Goal: Use online tool/utility: Utilize a website feature to perform a specific function

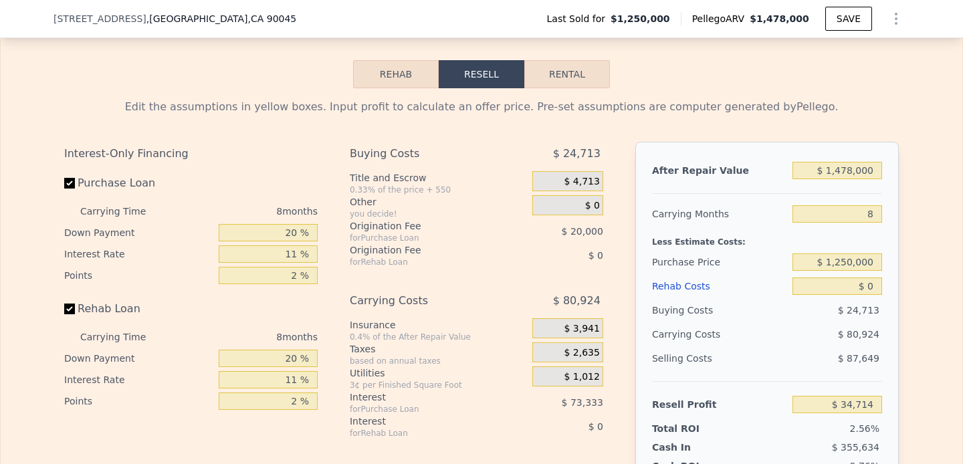
scroll to position [1848, 0]
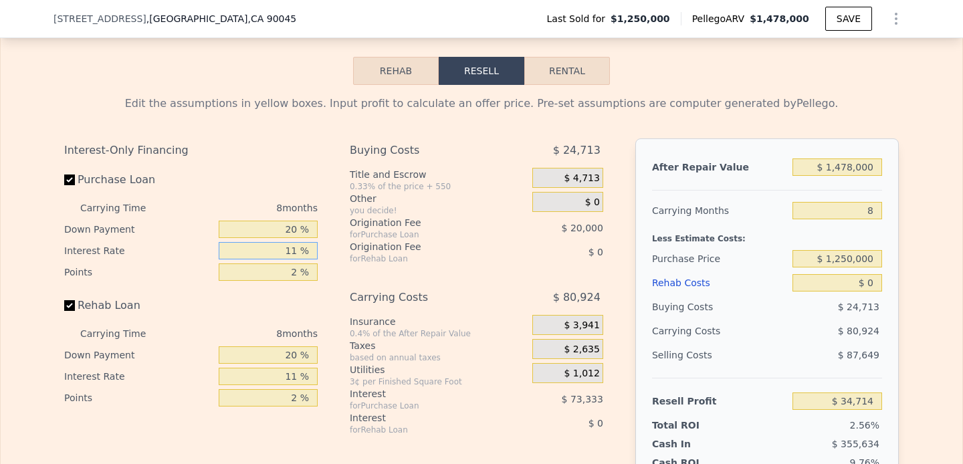
click at [279, 246] on input "11 %" at bounding box center [268, 250] width 99 height 17
type input "9 %"
type input "$ 48,050"
type input "95 %"
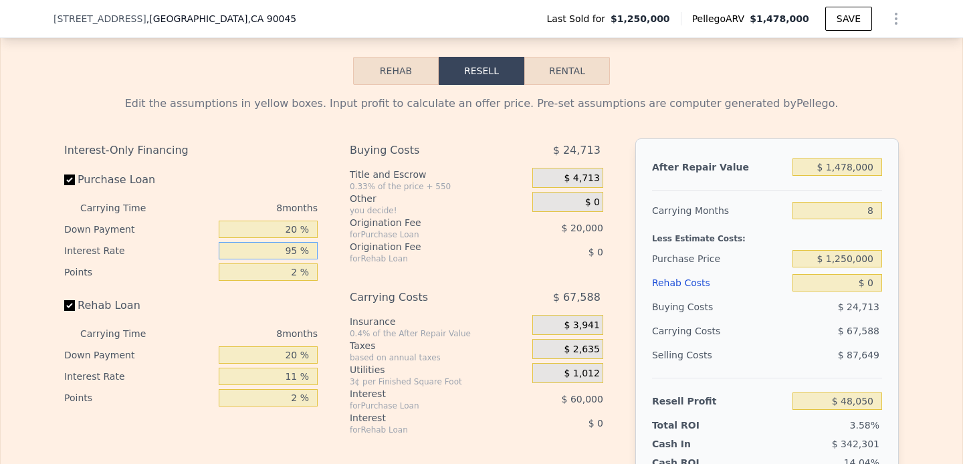
type input "-$ 525,286"
type input "9. %"
type input "$ 48,050"
type input "9.5 %"
type input "$ 44,714"
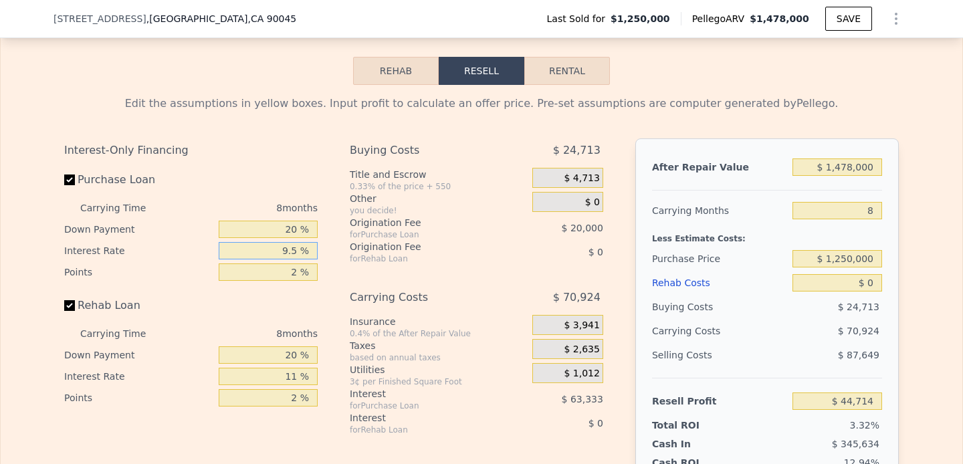
type input "9.5 %"
click at [284, 272] on input "2 %" at bounding box center [268, 272] width 99 height 17
type input "0 %"
type input "$ 64,714"
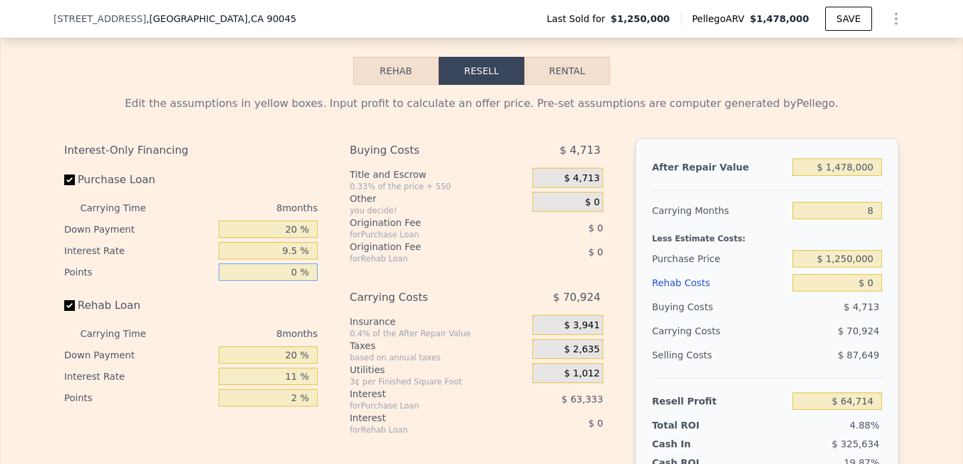
type input "0 %"
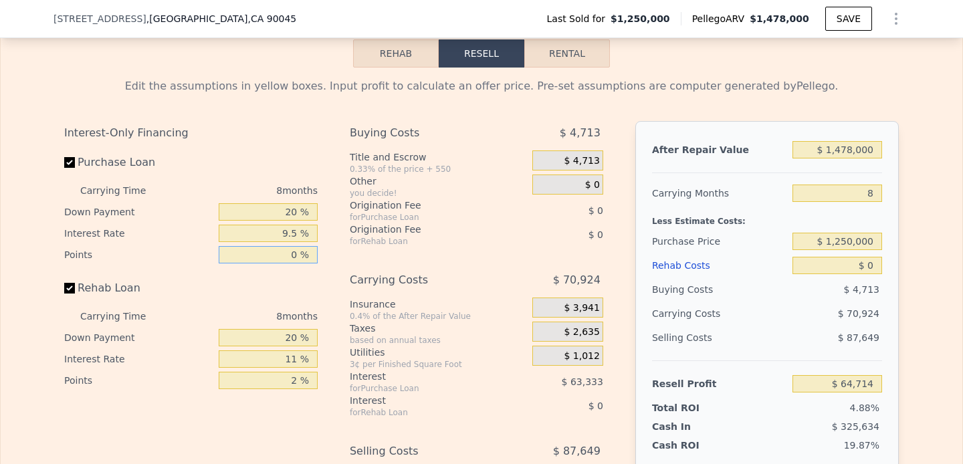
scroll to position [1870, 0]
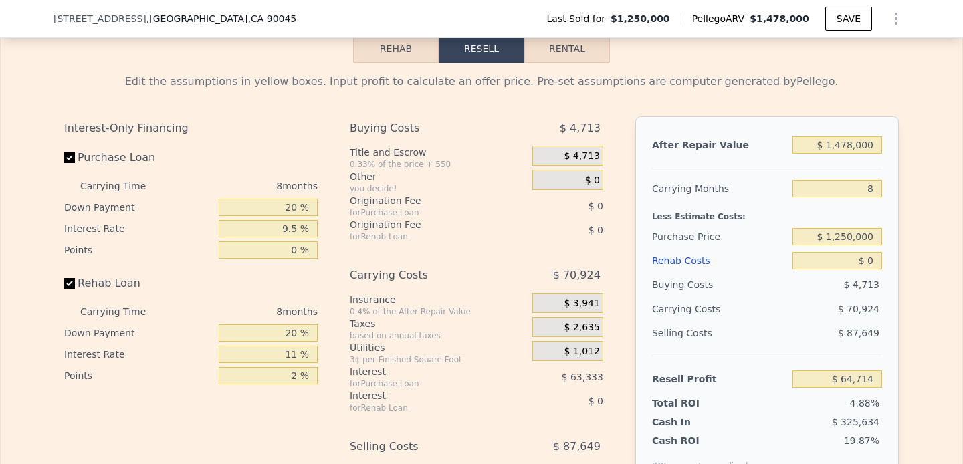
click at [279, 307] on div "8 months" at bounding box center [245, 311] width 145 height 21
click at [282, 334] on input "20 %" at bounding box center [268, 332] width 99 height 17
type input "0 %"
click at [294, 352] on input "11 %" at bounding box center [268, 354] width 99 height 17
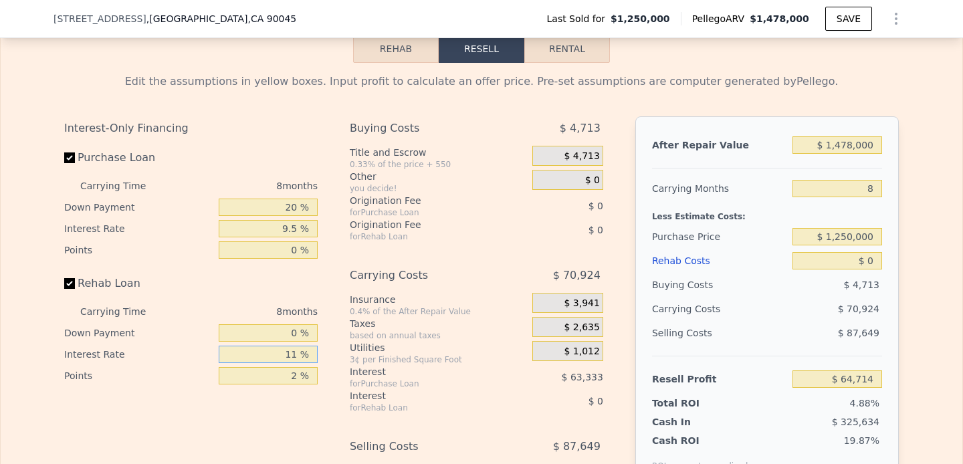
click at [294, 352] on input "11 %" at bounding box center [268, 354] width 99 height 17
type input "0 %"
click at [292, 364] on div "0 %" at bounding box center [268, 354] width 99 height 21
click at [292, 373] on input "2 %" at bounding box center [268, 375] width 99 height 17
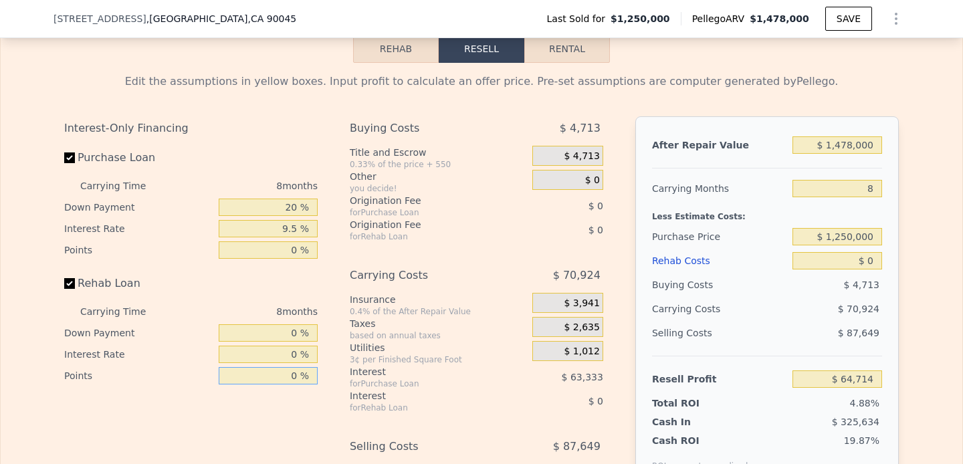
type input "0 %"
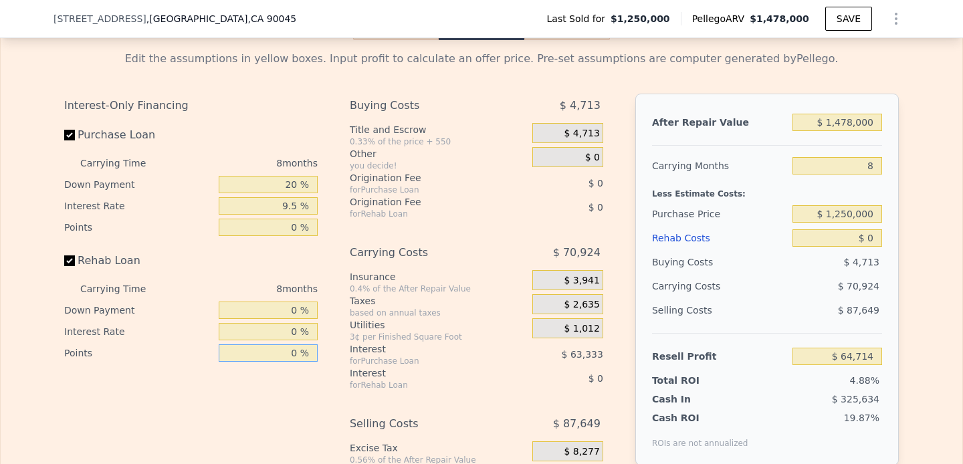
scroll to position [1890, 0]
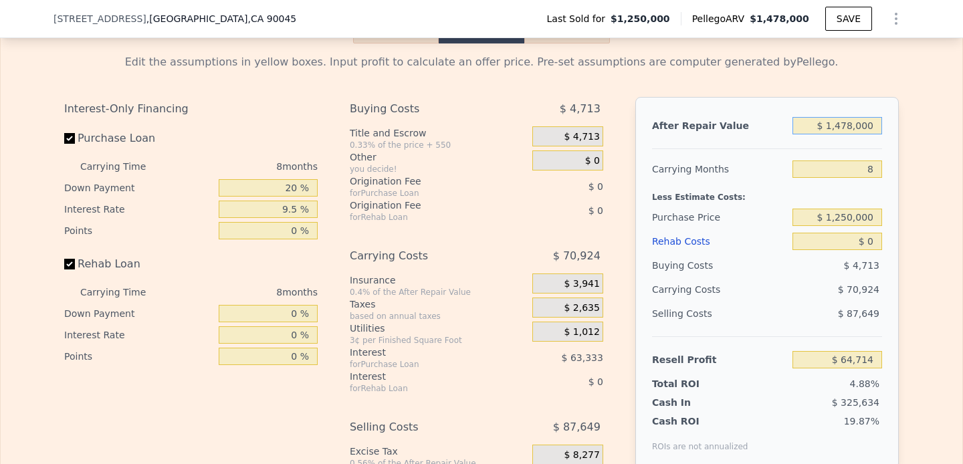
click at [822, 125] on input "$ 1,478,000" at bounding box center [838, 125] width 90 height 17
type input "$ 1"
type input "-$ 1,322,245"
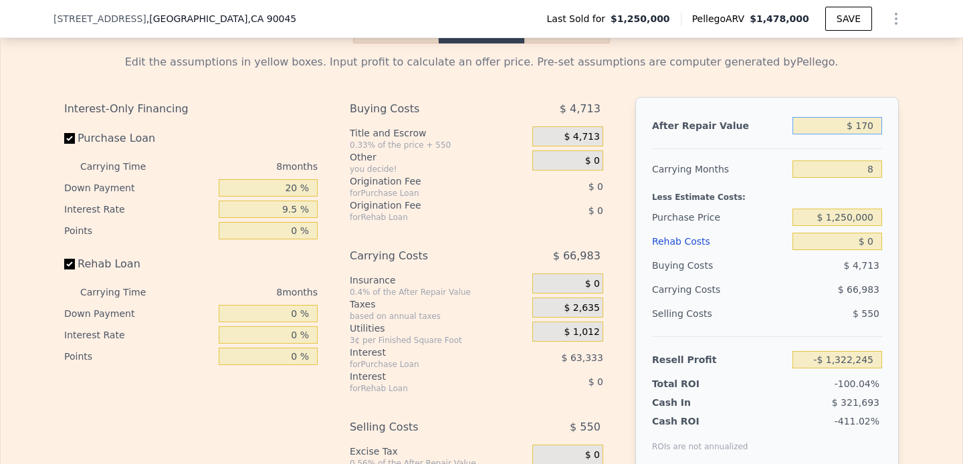
type input "$ 1,700"
type input "-$ 1,320,653"
type input "$ 17,000"
type input "-$ 1,306,293"
type input "$ 170,000"
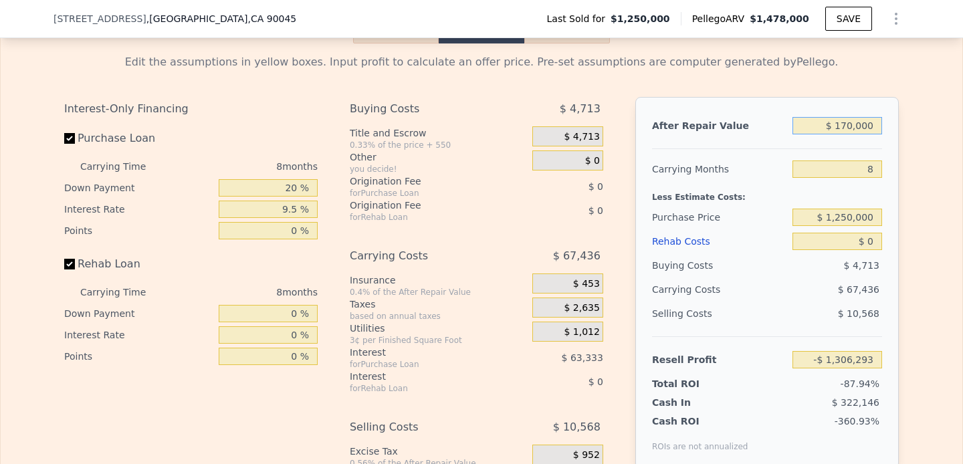
type input "-$ 1,162,717"
type input "$ 1,700,000"
type input "$ 273,040"
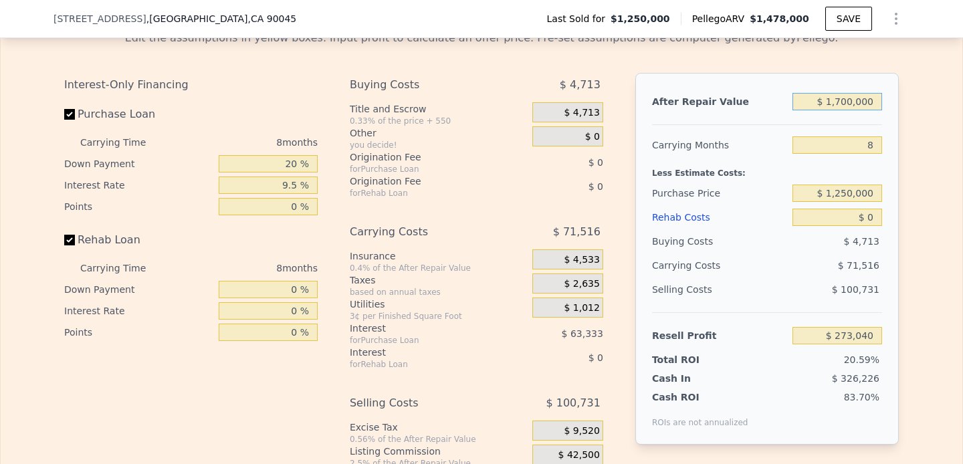
scroll to position [1929, 0]
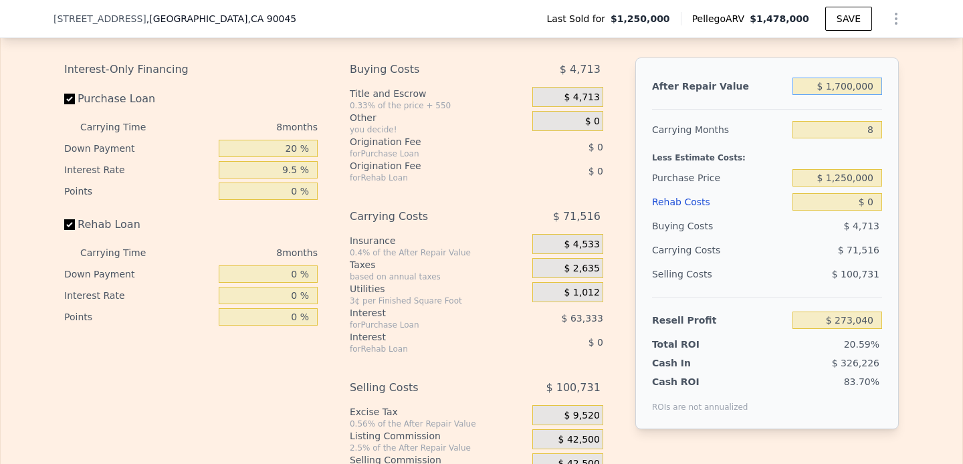
type input "$ 1,700,000"
click at [858, 207] on input "$ 0" at bounding box center [838, 201] width 90 height 17
type input "$ 20"
type input "$ 273,020"
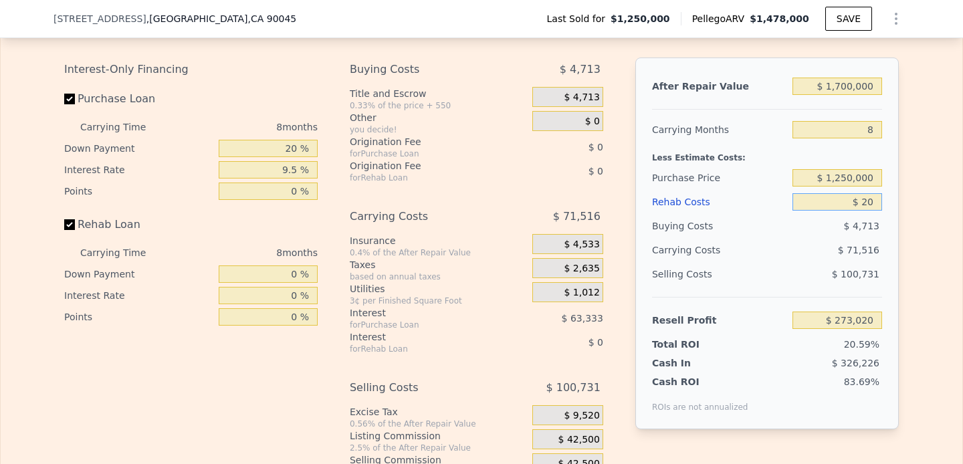
type input "$ 200"
type input "$ 272,840"
type input "$ 20,000"
type input "$ 253,040"
type input "$ 200,000"
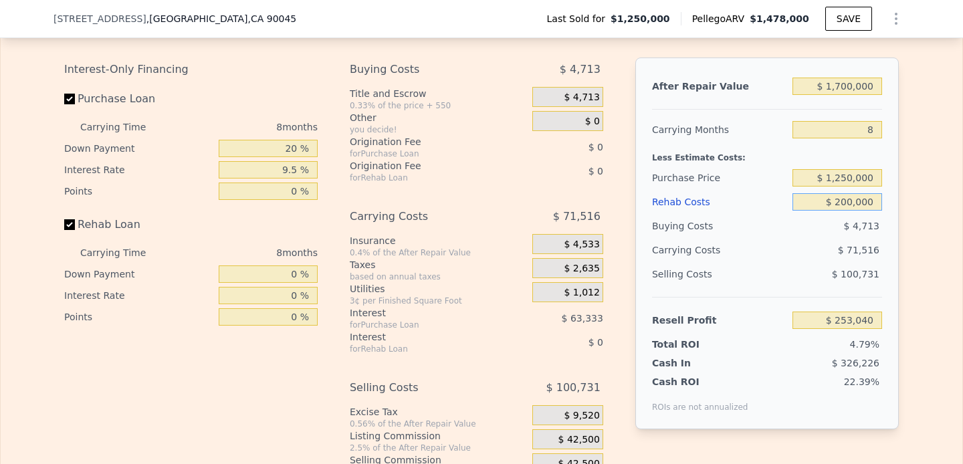
type input "$ 73,040"
type input "$ 200,000"
click at [886, 208] on div "After Repair Value $ 1,700,000 Carrying Months 8 Less Estimate Costs: Purchase …" at bounding box center [767, 244] width 264 height 372
click at [841, 175] on input "$ 1,250,000" at bounding box center [838, 177] width 90 height 17
type input "$ 1,150,000"
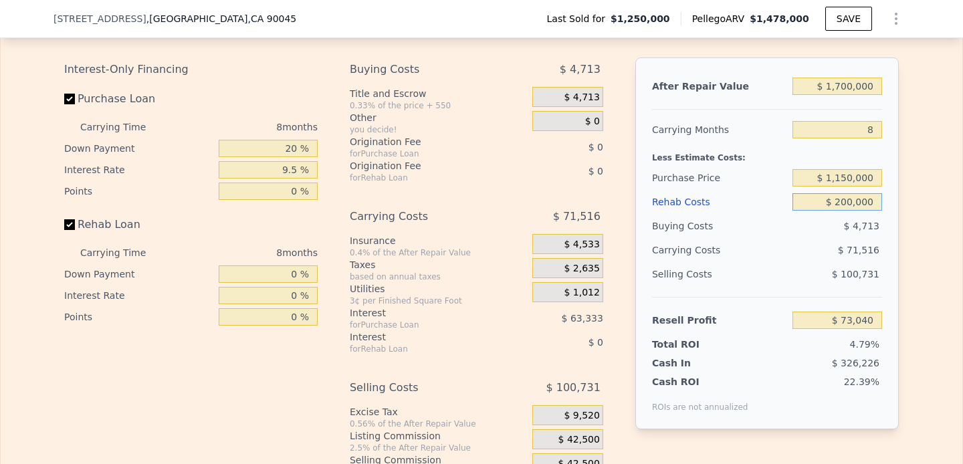
click at [843, 205] on input "$ 200,000" at bounding box center [838, 201] width 90 height 17
type input "$ 178,445"
click at [848, 184] on input "$ 1,150,000" at bounding box center [838, 177] width 90 height 17
type input "$ 1,100,000"
click at [861, 201] on input "$ 200,000" at bounding box center [838, 201] width 90 height 17
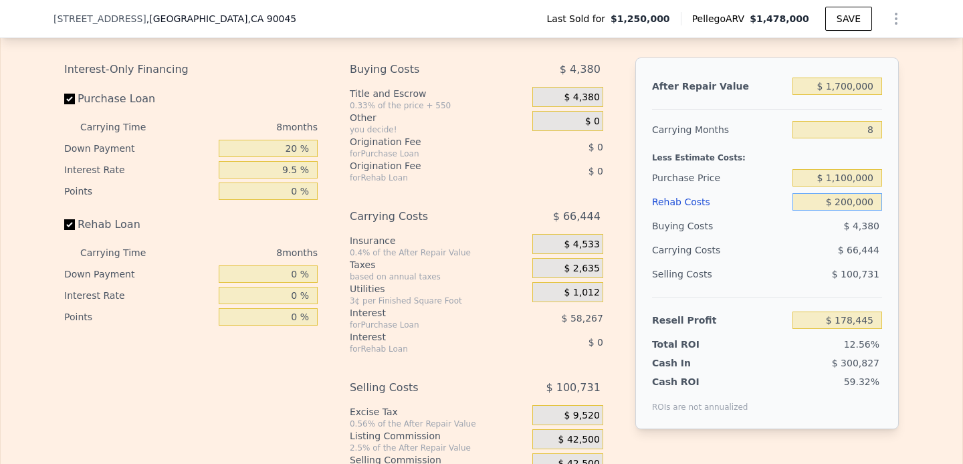
type input "$ 231,140"
type input "$ 1,478,000"
type input "$ 0"
type input "$ 34,714"
